Goal: Navigation & Orientation: Find specific page/section

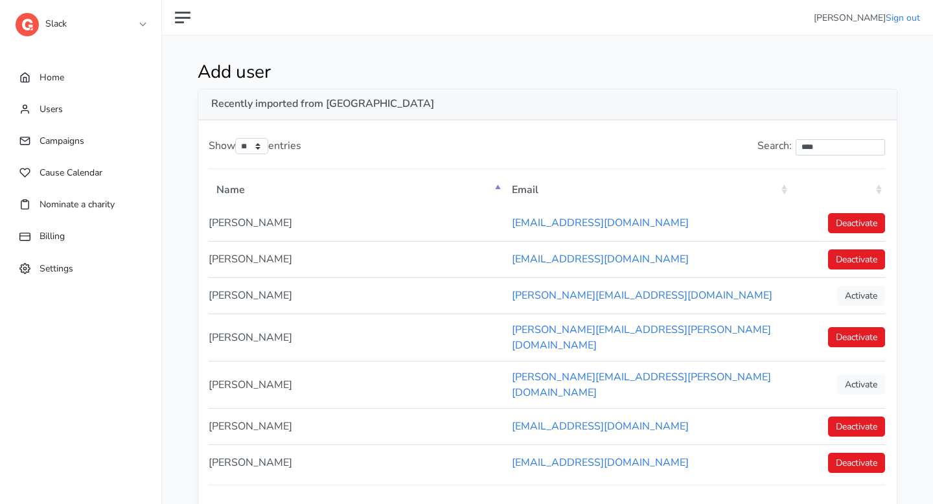
click at [96, 89] on link "Home" at bounding box center [80, 77] width 135 height 25
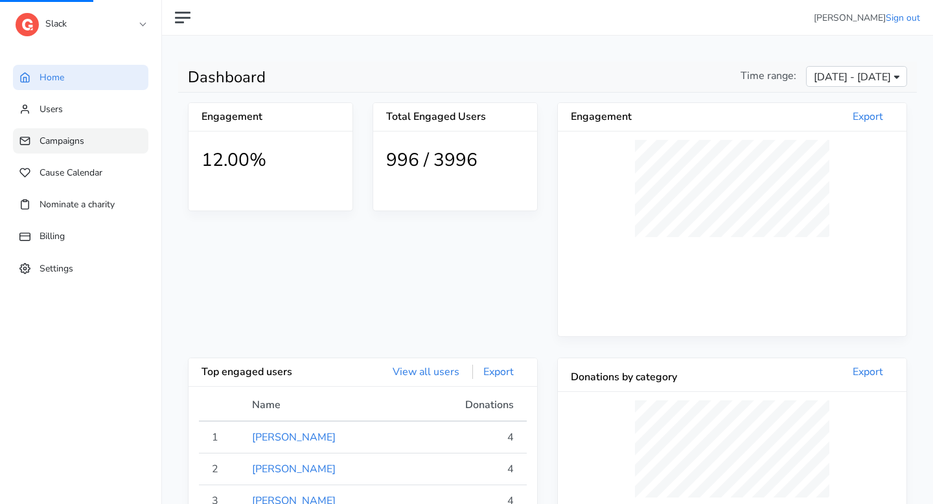
click at [76, 135] on span "Campaigns" at bounding box center [62, 141] width 45 height 12
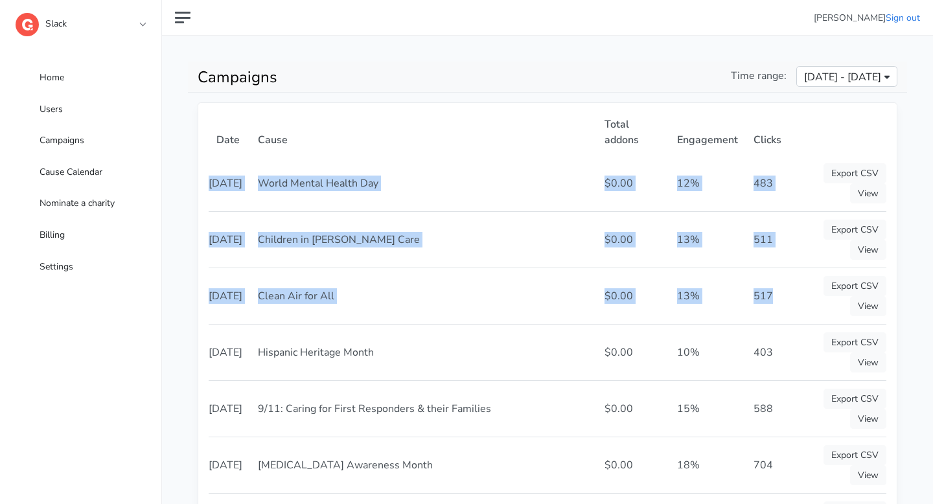
drag, startPoint x: 776, startPoint y: 291, endPoint x: 212, endPoint y: 173, distance: 576.4
copy tbody "[PHONE_NUMBER] World Mental Health Day $0.00 12% 483 Export CSV View [DATE] Chi…"
copy tbody "[DATE] World Mental Health Day $0.00 12% 483 Export CSV View [DATE] Children in…"
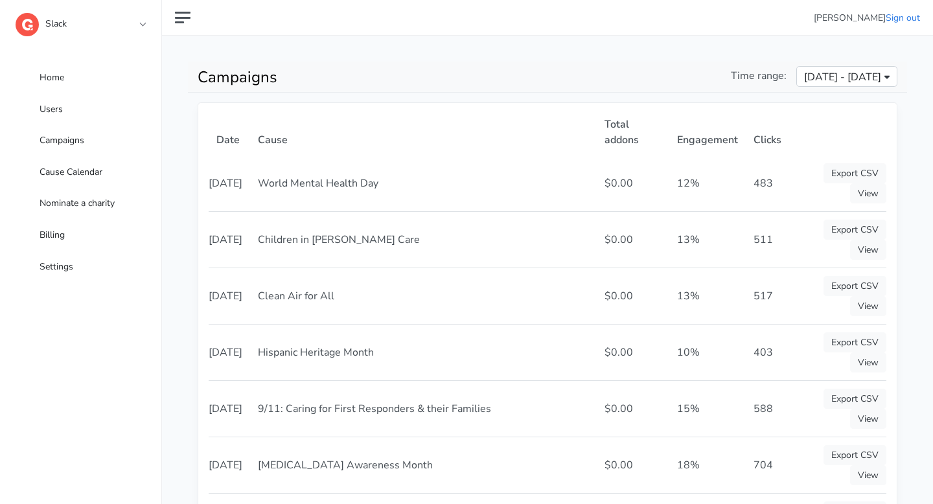
click at [762, 358] on td "403" at bounding box center [767, 352] width 43 height 56
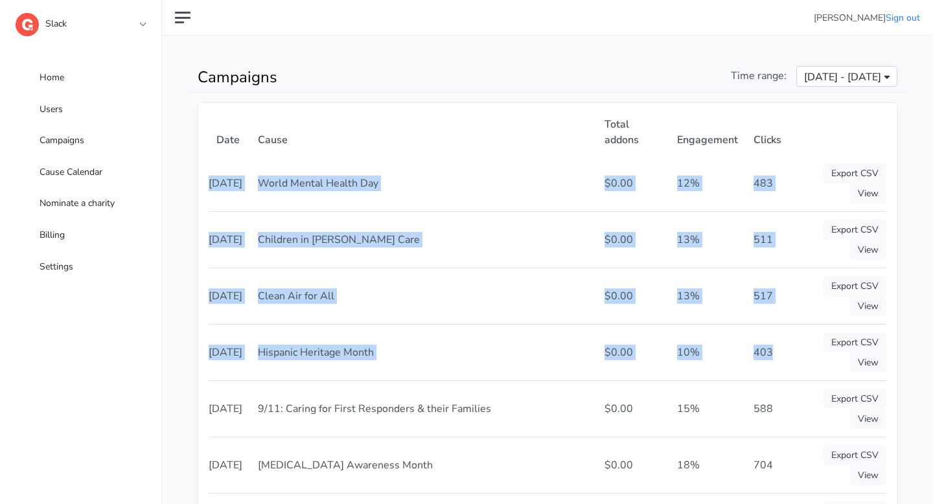
drag, startPoint x: 762, startPoint y: 357, endPoint x: 210, endPoint y: 179, distance: 579.8
copy tbody "2025-10-07 World Mental Health Day $0.00 12% 483 Export CSV View 2025-09-30 Chi…"
click at [128, 25] on link "Slack" at bounding box center [81, 20] width 130 height 23
click at [141, 26] on link "Slack" at bounding box center [81, 20] width 130 height 23
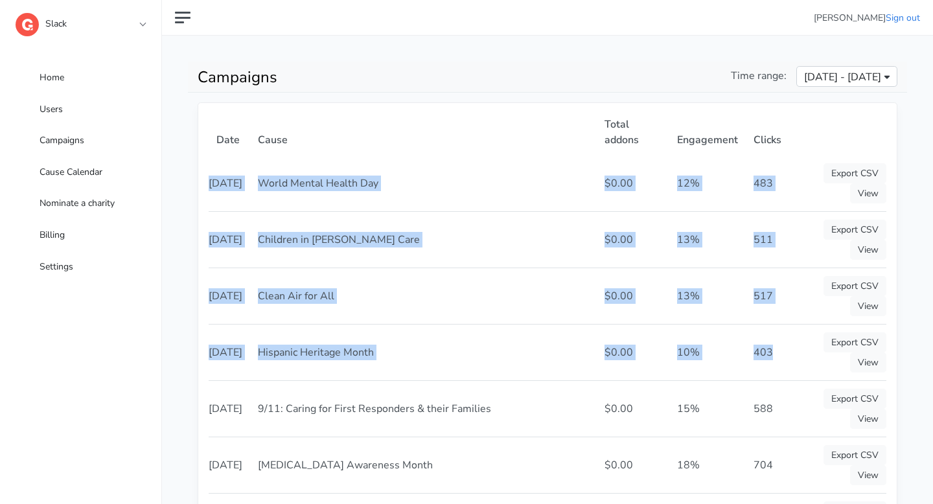
click at [141, 26] on link "Slack" at bounding box center [81, 20] width 130 height 23
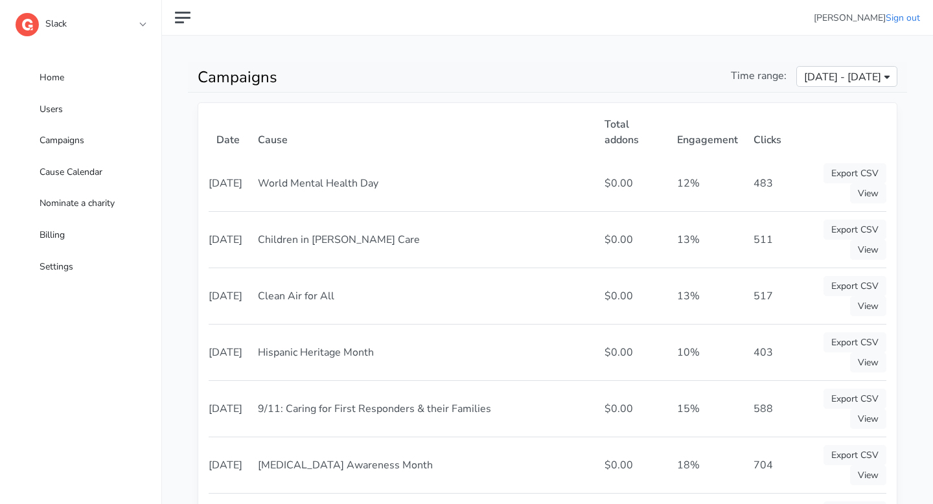
click at [97, 25] on link "Slack" at bounding box center [81, 20] width 130 height 23
click at [143, 25] on link "Slack" at bounding box center [81, 20] width 130 height 23
click at [109, 76] on link "Home" at bounding box center [80, 77] width 135 height 25
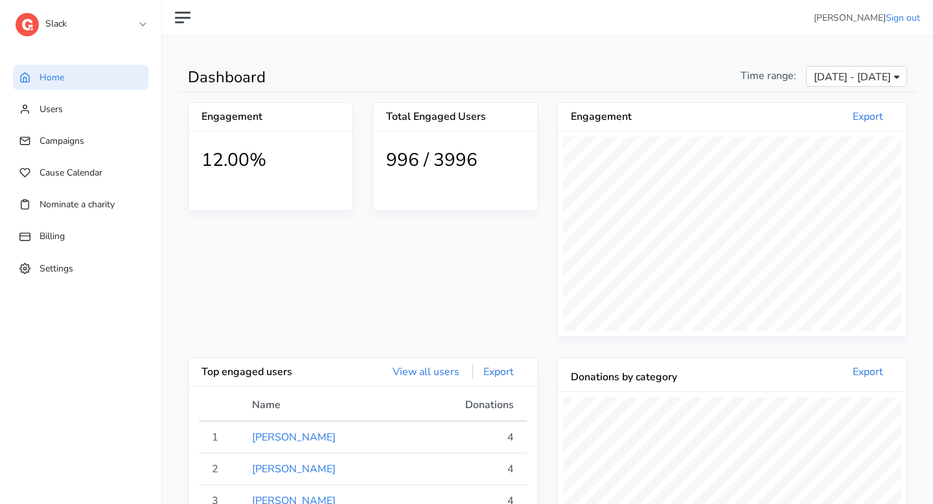
scroll to position [238, 349]
click at [136, 23] on link "Slack" at bounding box center [81, 20] width 130 height 23
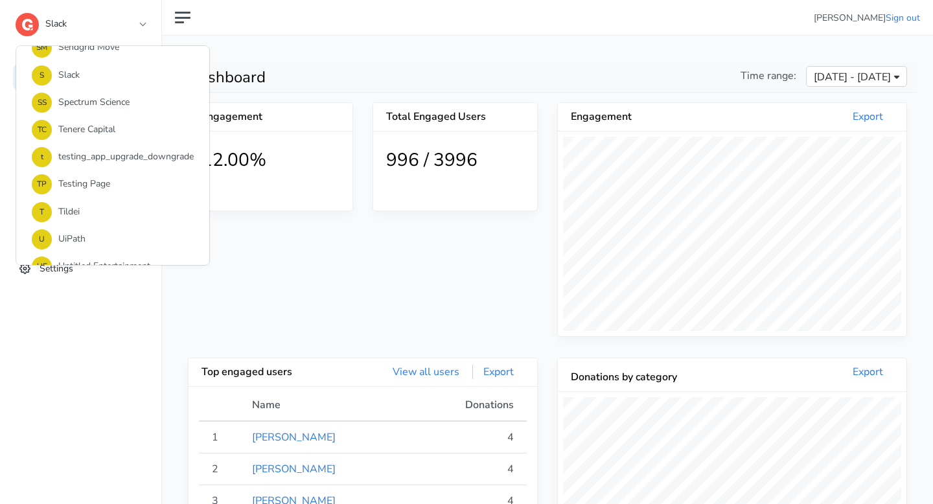
scroll to position [854, 0]
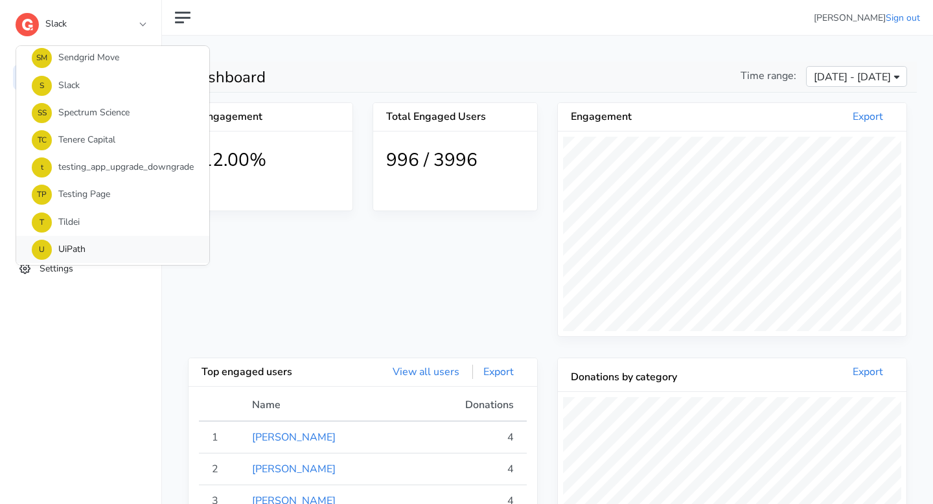
click at [109, 240] on link "U UiPath" at bounding box center [112, 249] width 193 height 27
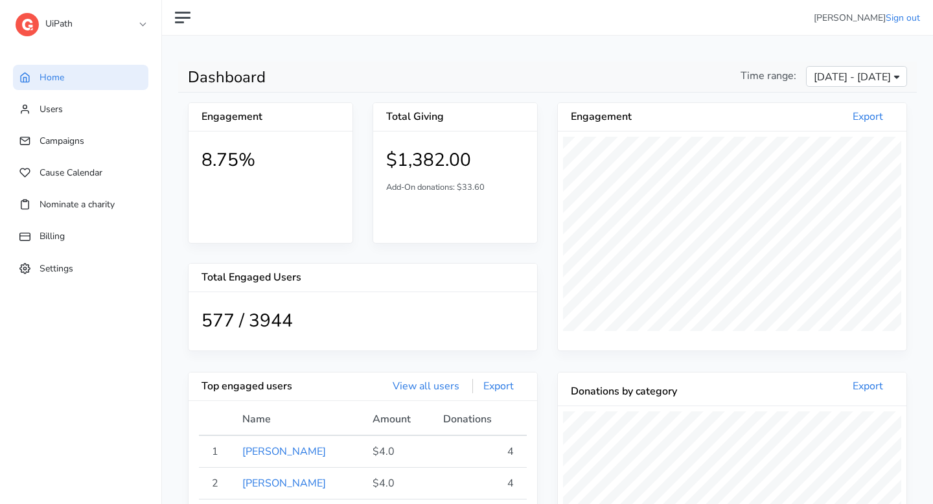
scroll to position [238, 349]
click at [82, 150] on link "Campaigns" at bounding box center [80, 140] width 135 height 25
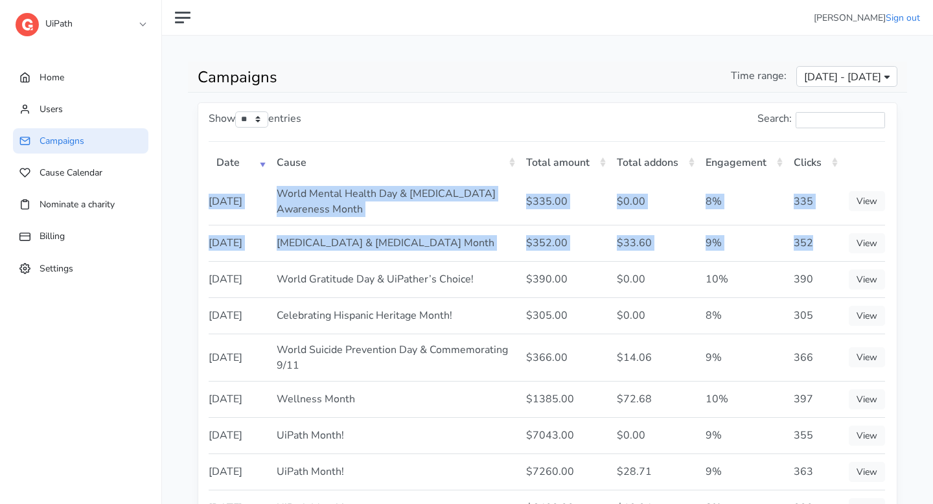
drag, startPoint x: 823, startPoint y: 249, endPoint x: 210, endPoint y: 194, distance: 615.3
click at [210, 194] on tbody "[DATE] World Mental Health Day & [MEDICAL_DATA] Awareness Month $335.00 $0.00 8…" at bounding box center [547, 370] width 676 height 384
copy tbody "[DATE] World Mental Health Day & [MEDICAL_DATA] Awareness Month $335.00 $0.00 8…"
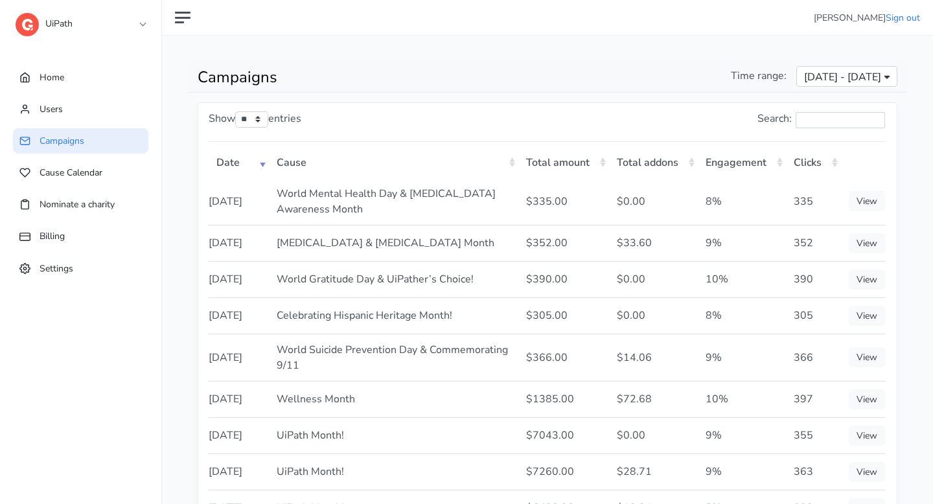
click at [562, 33] on nav "[PERSON_NAME] Sign out" at bounding box center [547, 18] width 771 height 36
